Goal: Information Seeking & Learning: Learn about a topic

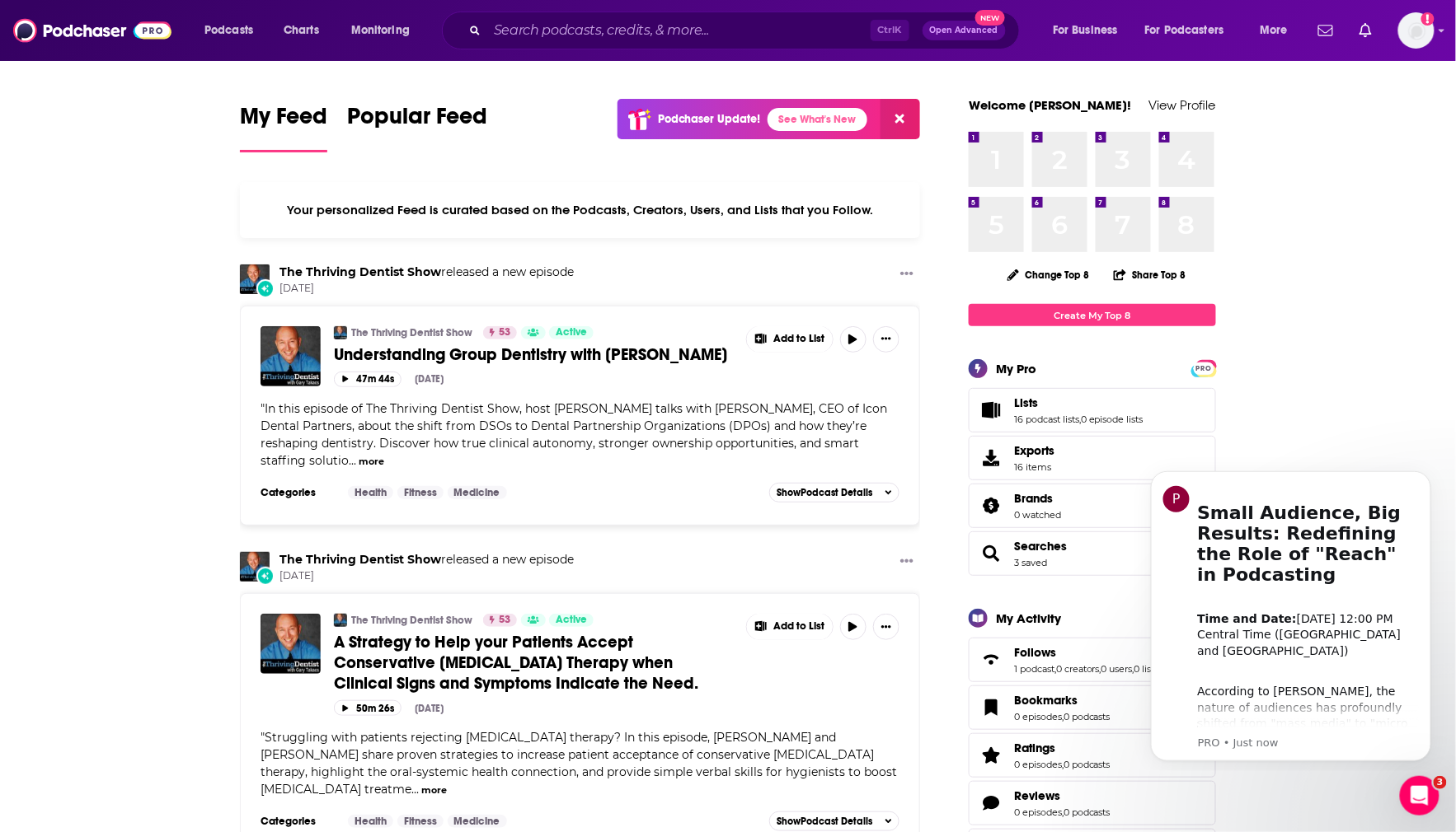
click at [565, 10] on div "Podcasts Charts Monitoring Ctrl K Open Advanced New For Business For Podcasters…" at bounding box center [728, 30] width 1456 height 61
click at [578, 34] on input "Search podcasts, credits, & more..." at bounding box center [679, 30] width 384 height 27
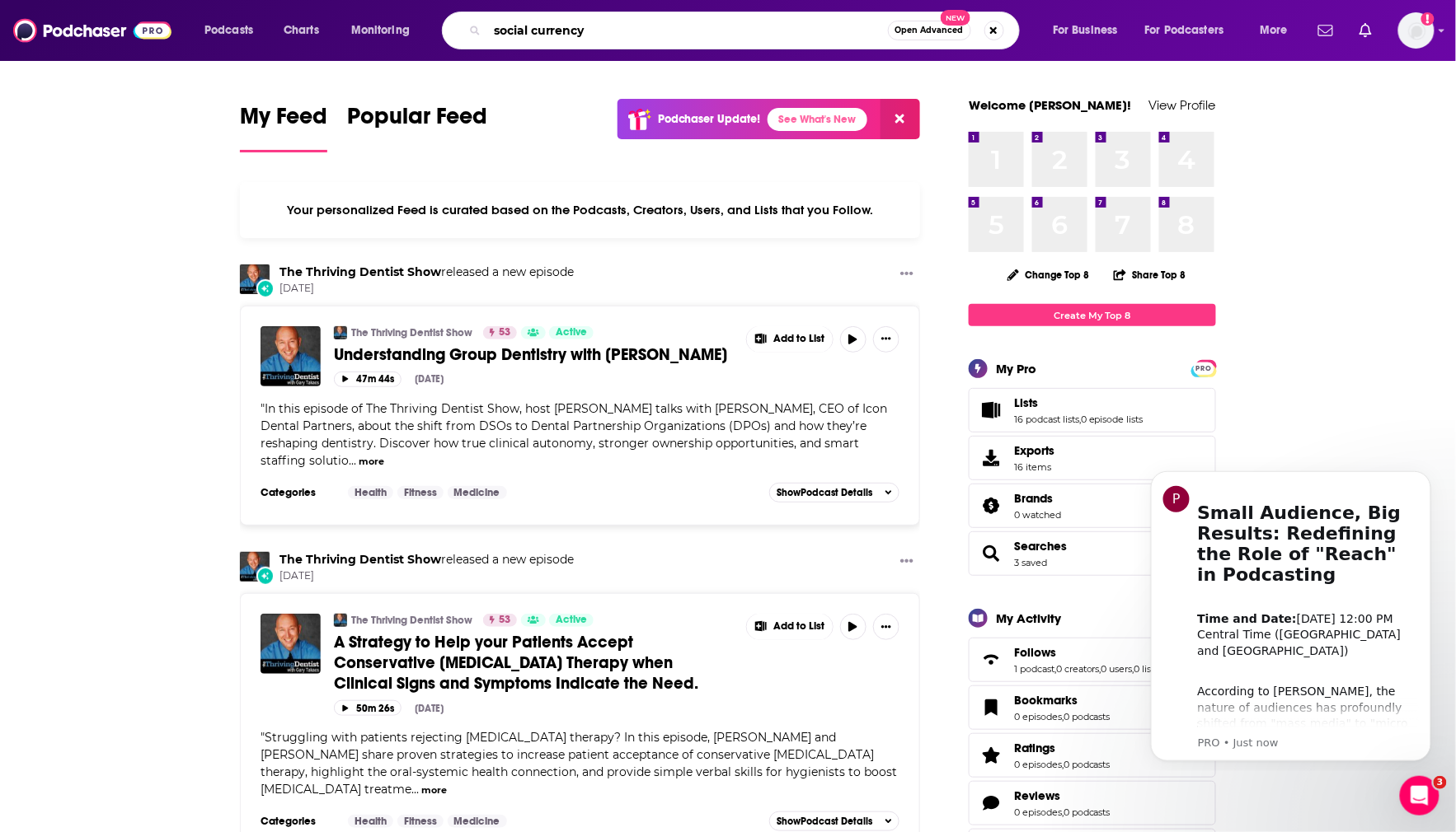
type input "social currency"
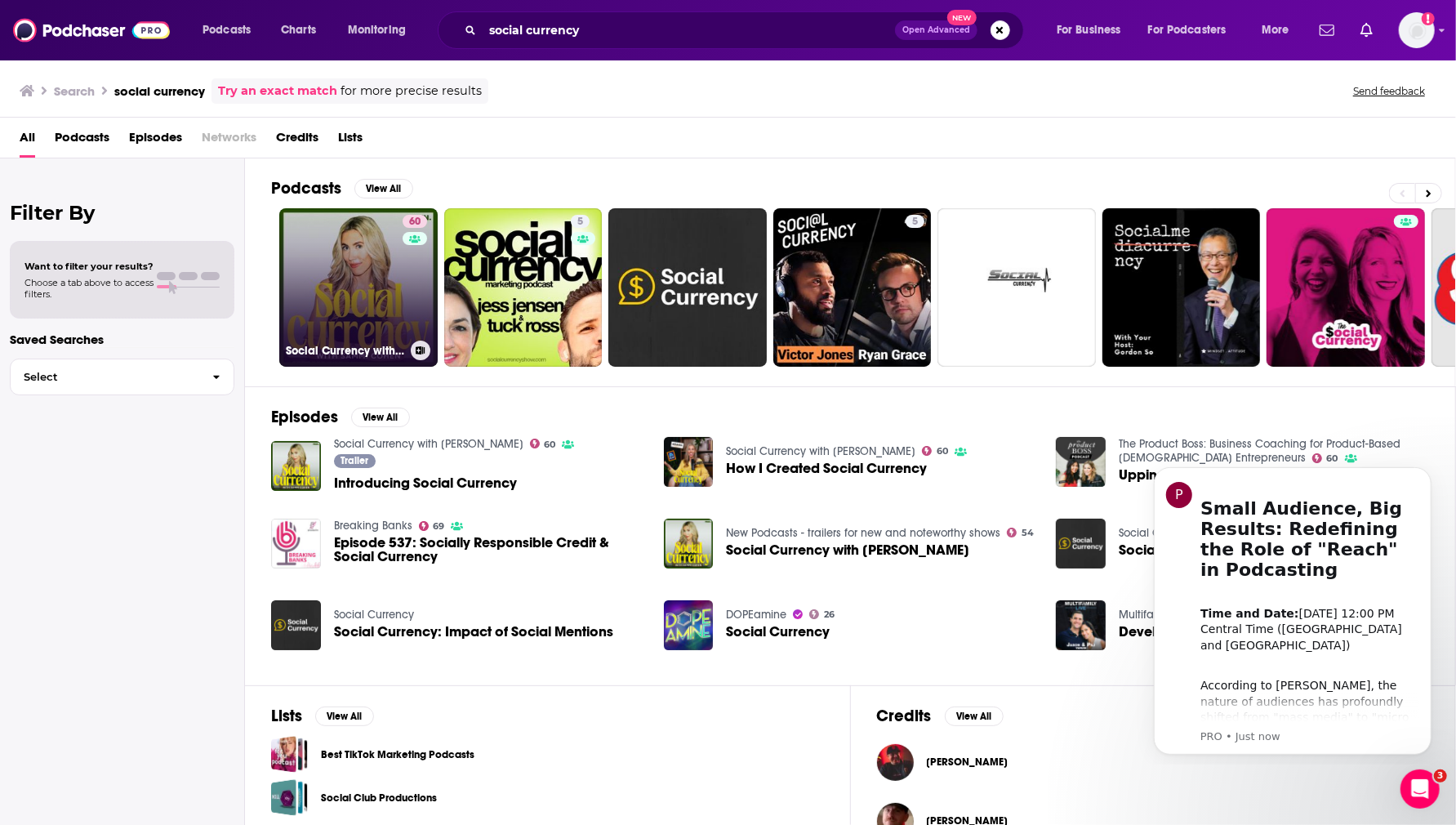
click at [356, 283] on link "60 Social Currency with [PERSON_NAME]" at bounding box center [359, 287] width 158 height 159
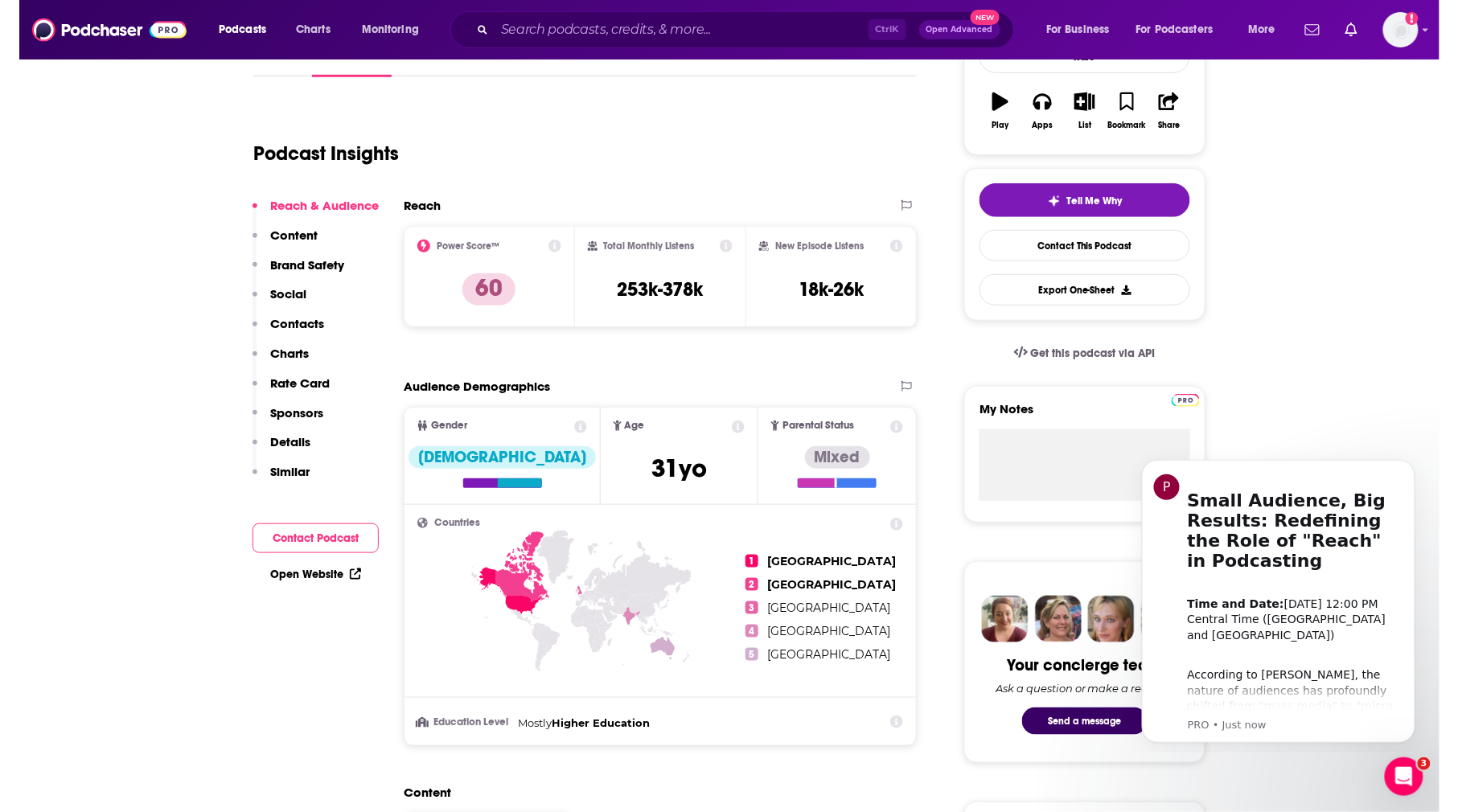
scroll to position [268, 0]
